Goal: Task Accomplishment & Management: Use online tool/utility

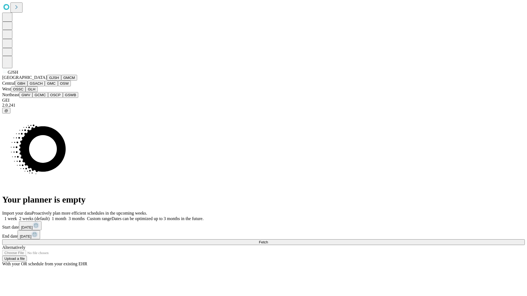
click at [47, 81] on button "GJSH" at bounding box center [54, 78] width 14 height 6
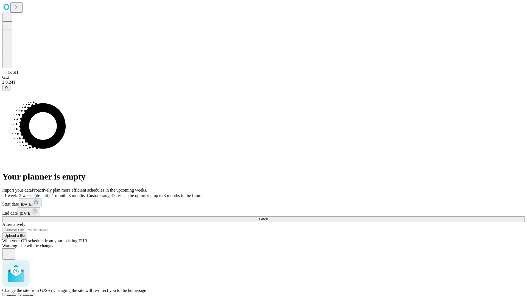
click at [33, 294] on span "Confirm" at bounding box center [26, 296] width 13 height 4
click at [17, 194] on label "1 week" at bounding box center [9, 196] width 15 height 5
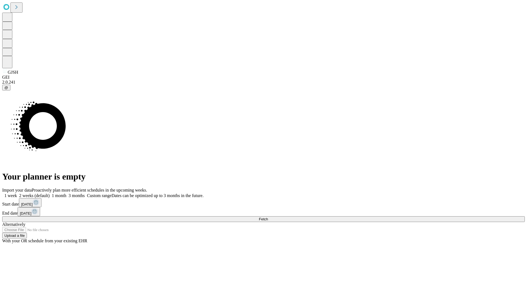
click at [268, 217] on span "Fetch" at bounding box center [263, 219] width 9 height 4
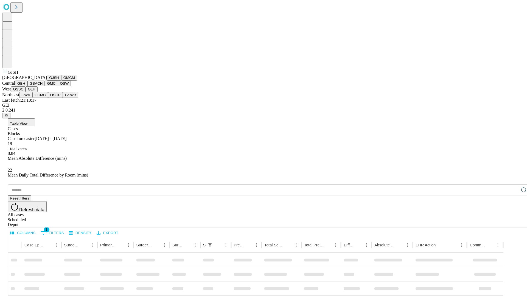
click at [61, 81] on button "GMCM" at bounding box center [69, 78] width 16 height 6
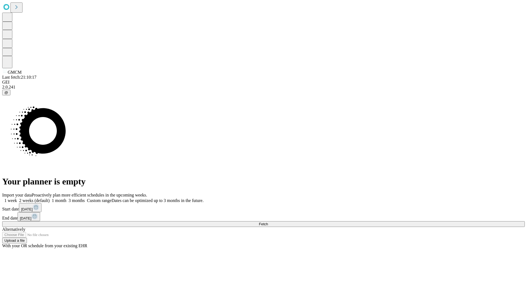
click at [17, 198] on label "1 week" at bounding box center [9, 200] width 15 height 5
click at [268, 222] on span "Fetch" at bounding box center [263, 224] width 9 height 4
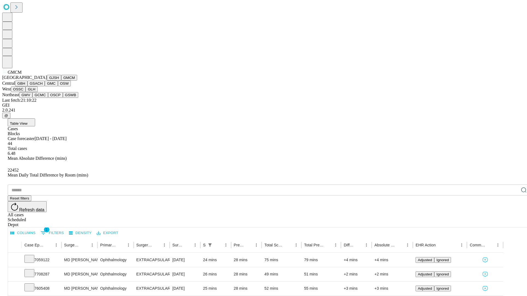
click at [27, 86] on button "GBH" at bounding box center [21, 84] width 12 height 6
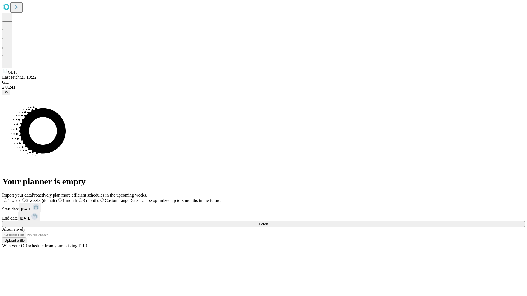
click at [21, 198] on label "1 week" at bounding box center [11, 200] width 18 height 5
click at [268, 222] on span "Fetch" at bounding box center [263, 224] width 9 height 4
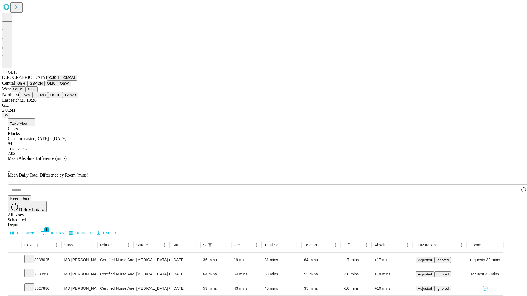
click at [43, 86] on button "GSACH" at bounding box center [35, 84] width 17 height 6
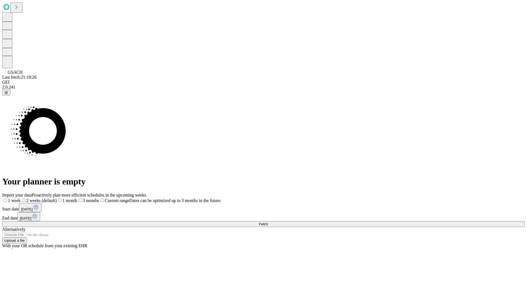
click at [21, 198] on label "1 week" at bounding box center [11, 200] width 18 height 5
click at [268, 222] on span "Fetch" at bounding box center [263, 224] width 9 height 4
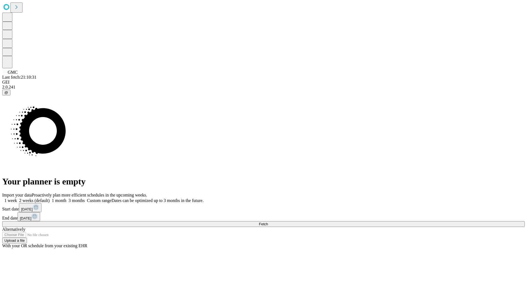
click at [17, 198] on label "1 week" at bounding box center [9, 200] width 15 height 5
click at [268, 222] on span "Fetch" at bounding box center [263, 224] width 9 height 4
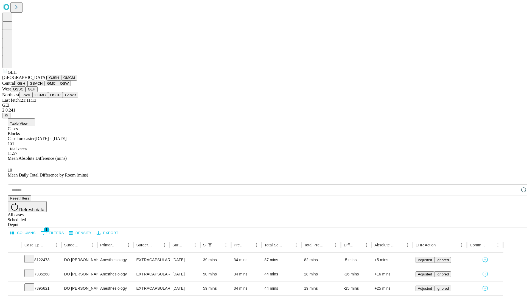
click at [32, 98] on button "GWV" at bounding box center [25, 95] width 13 height 6
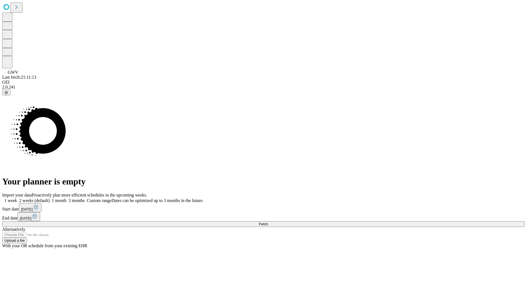
click at [17, 198] on label "1 week" at bounding box center [9, 200] width 15 height 5
click at [268, 222] on span "Fetch" at bounding box center [263, 224] width 9 height 4
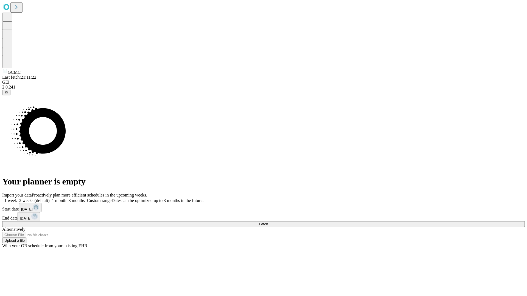
click at [17, 198] on label "1 week" at bounding box center [9, 200] width 15 height 5
click at [268, 222] on span "Fetch" at bounding box center [263, 224] width 9 height 4
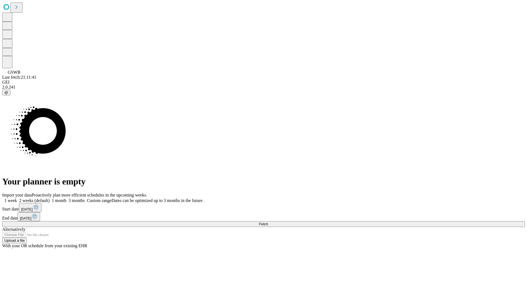
click at [268, 222] on span "Fetch" at bounding box center [263, 224] width 9 height 4
